Goal: Navigation & Orientation: Find specific page/section

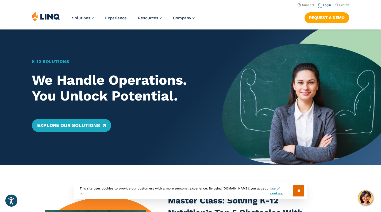
click at [327, 4] on link "Login" at bounding box center [325, 4] width 13 height 3
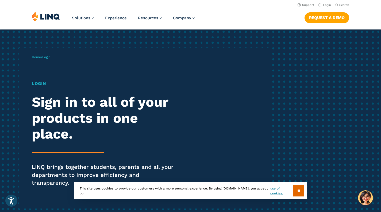
click at [297, 188] on input "**" at bounding box center [298, 191] width 11 height 12
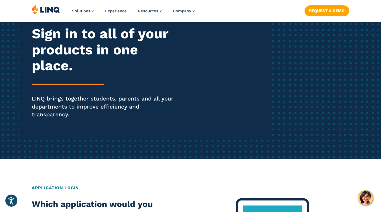
scroll to position [127, 0]
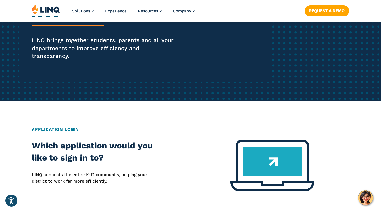
click at [47, 10] on img at bounding box center [46, 9] width 28 height 10
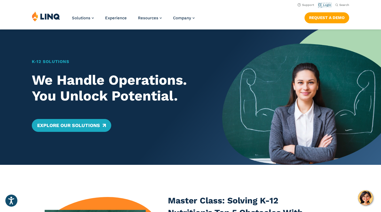
click at [325, 4] on link "Login" at bounding box center [325, 4] width 13 height 3
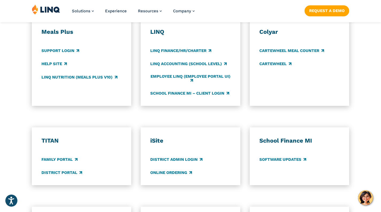
scroll to position [329, 0]
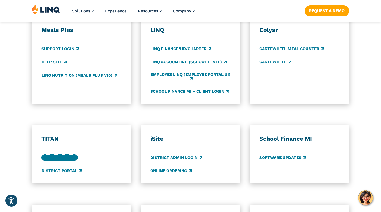
click at [53, 154] on link "Family Portal" at bounding box center [59, 157] width 36 height 6
